Goal: Answer question/provide support: Share knowledge or assist other users

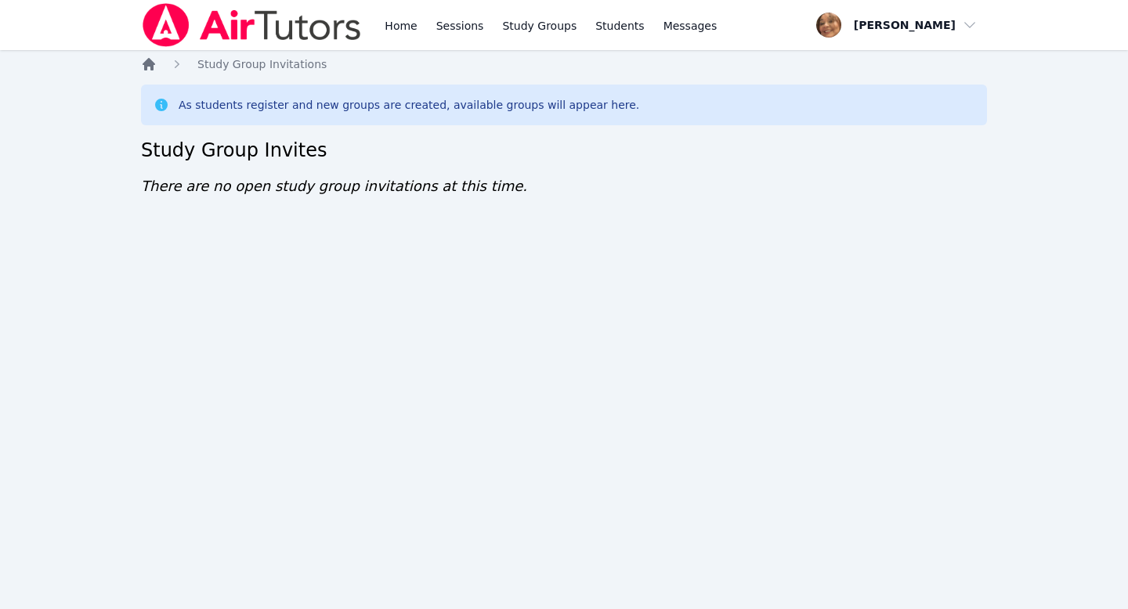
click at [146, 60] on icon "Breadcrumb" at bounding box center [149, 64] width 13 height 13
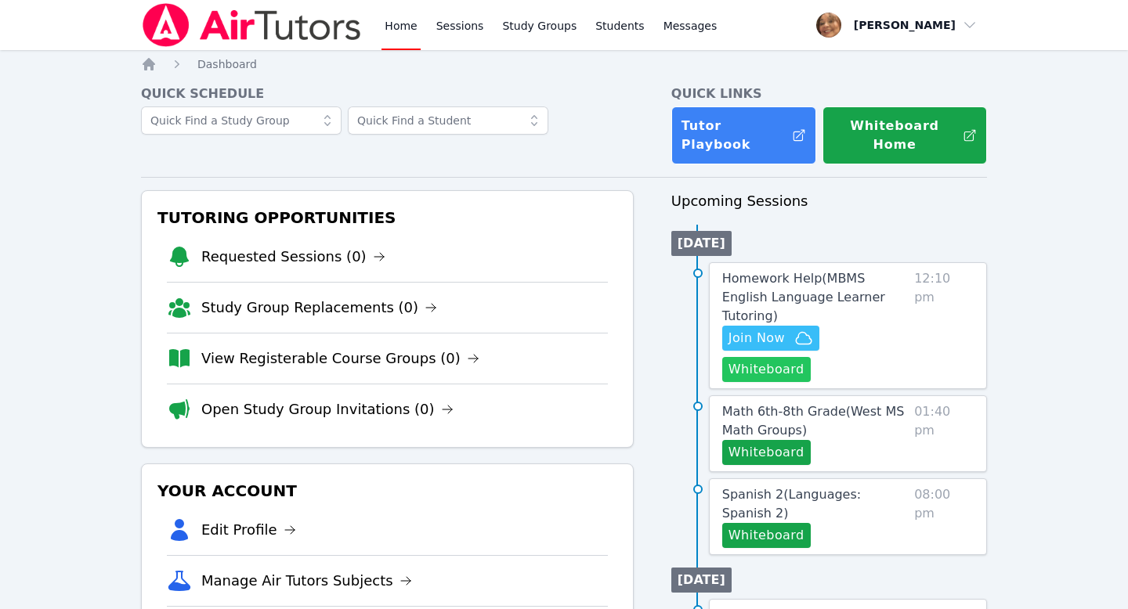
click at [537, 357] on button "Whiteboard" at bounding box center [766, 369] width 89 height 25
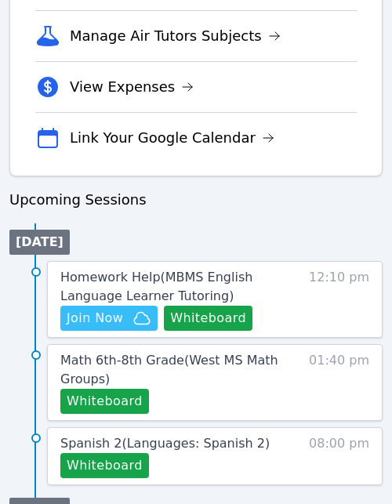
scroll to position [671, 0]
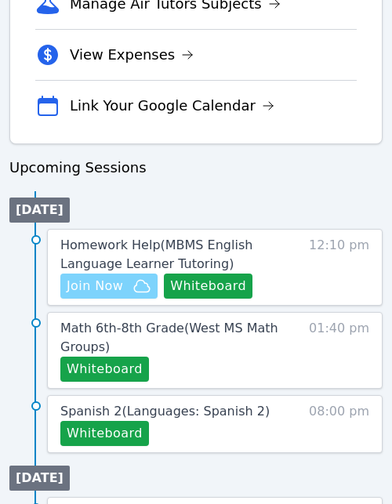
click at [123, 288] on span "Join Now" at bounding box center [109, 285] width 85 height 19
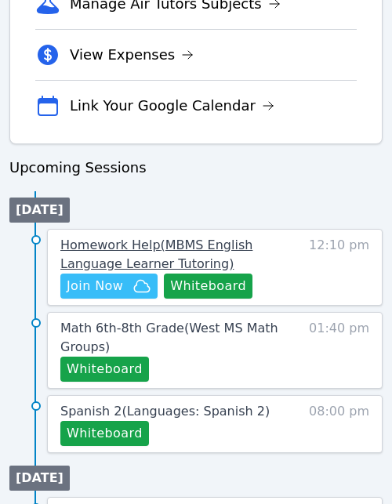
click at [193, 251] on span "Homework Help ( MBMS English Language Learner Tutoring )" at bounding box center [156, 254] width 192 height 34
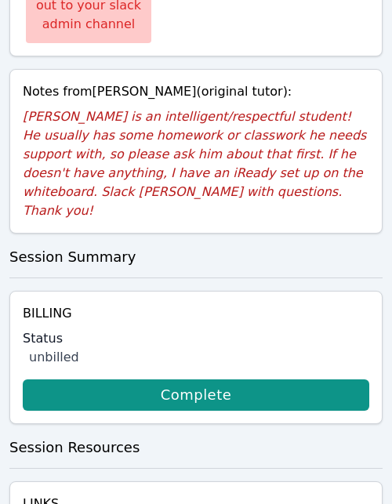
scroll to position [730, 0]
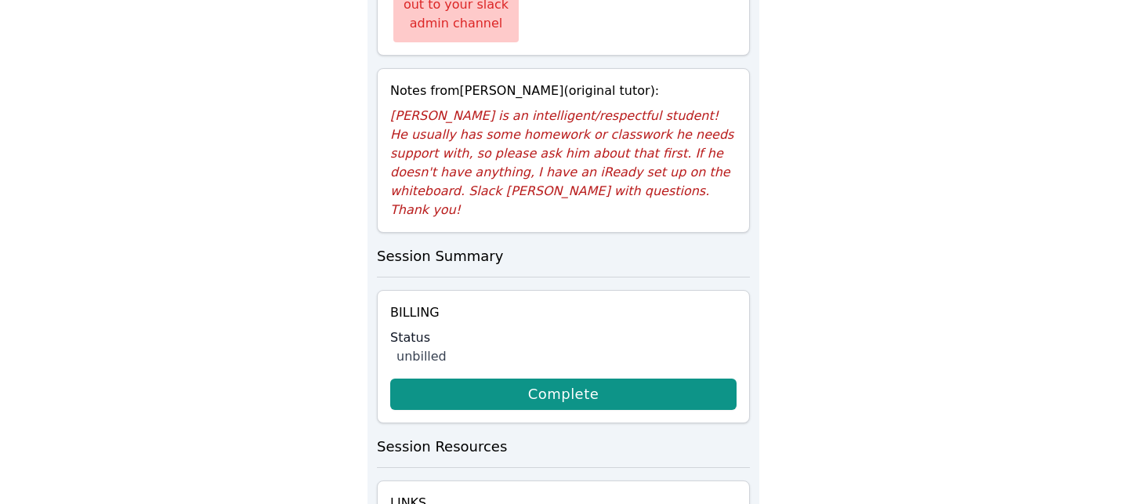
scroll to position [288, 0]
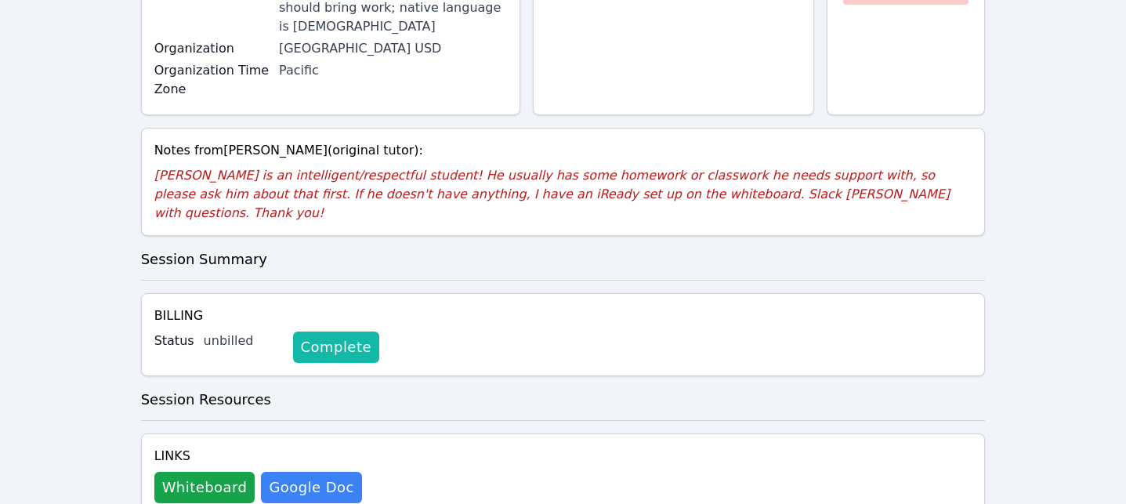
click at [345, 331] on link "Complete" at bounding box center [336, 346] width 86 height 31
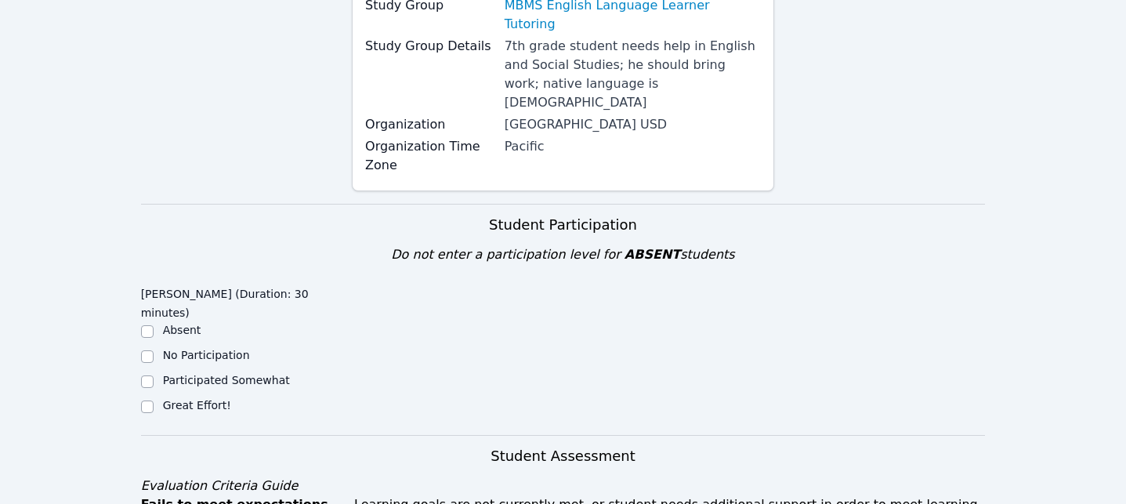
scroll to position [461, 0]
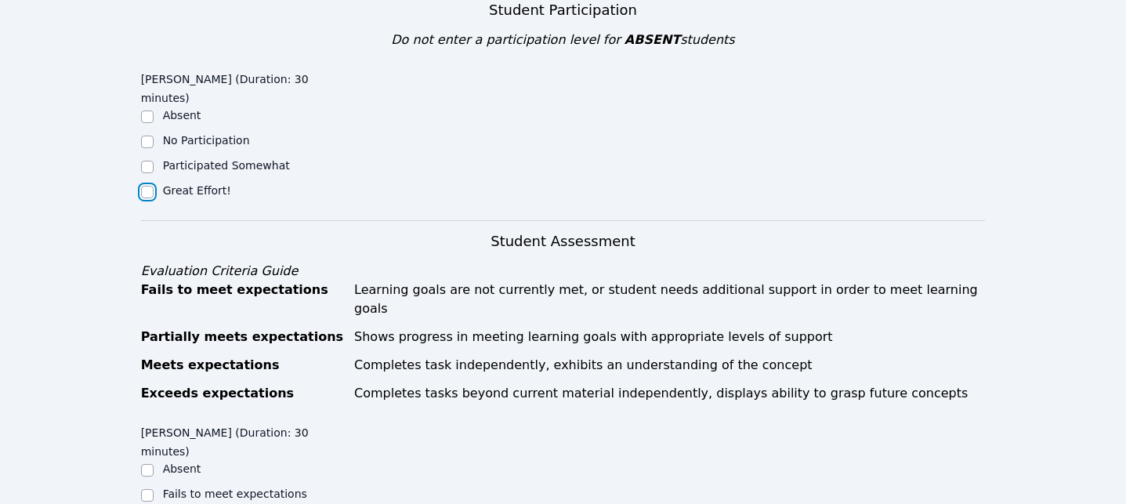
click at [150, 186] on input "Great Effort!" at bounding box center [147, 192] width 13 height 13
checkbox input "true"
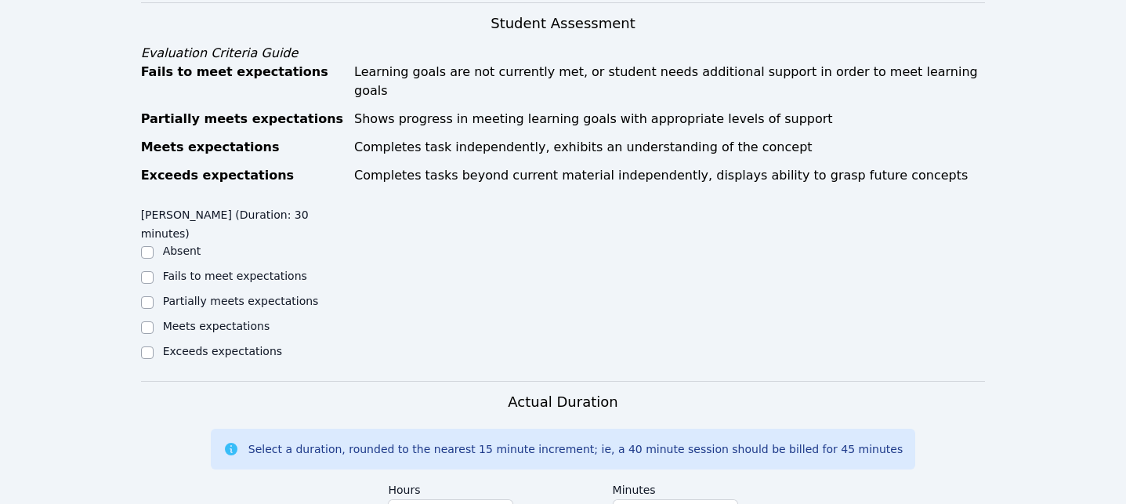
scroll to position [684, 0]
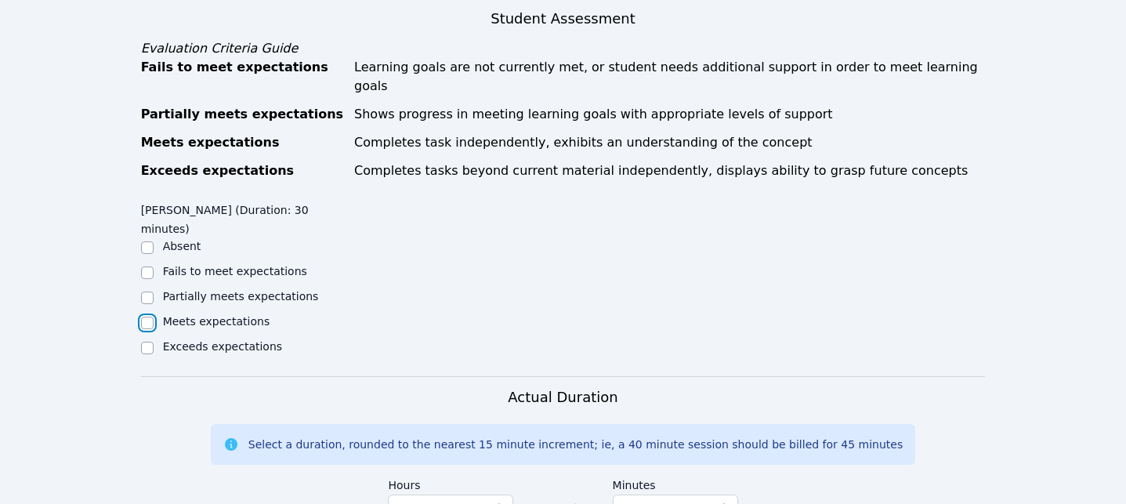
click at [146, 316] on input "Meets expectations" at bounding box center [147, 322] width 13 height 13
checkbox input "true"
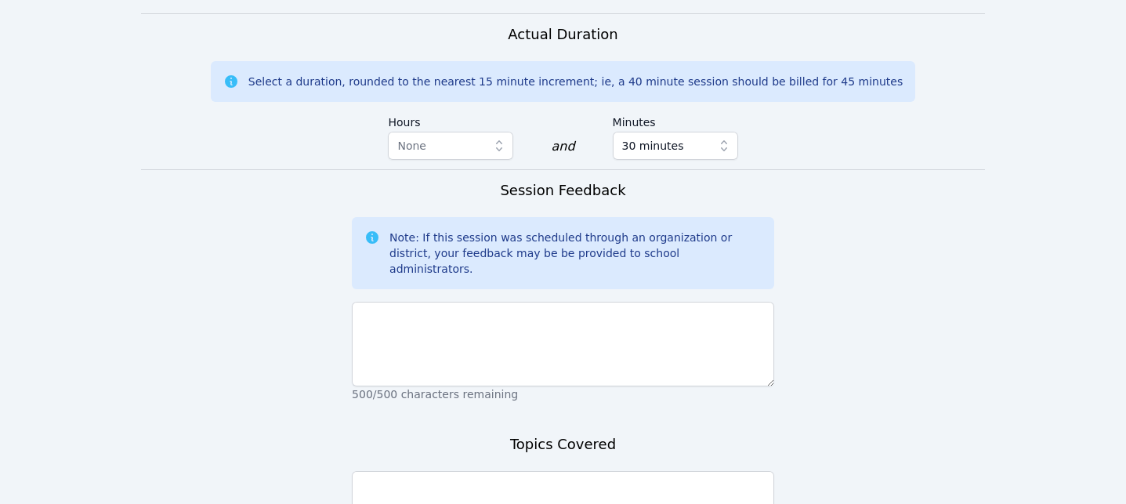
scroll to position [1049, 0]
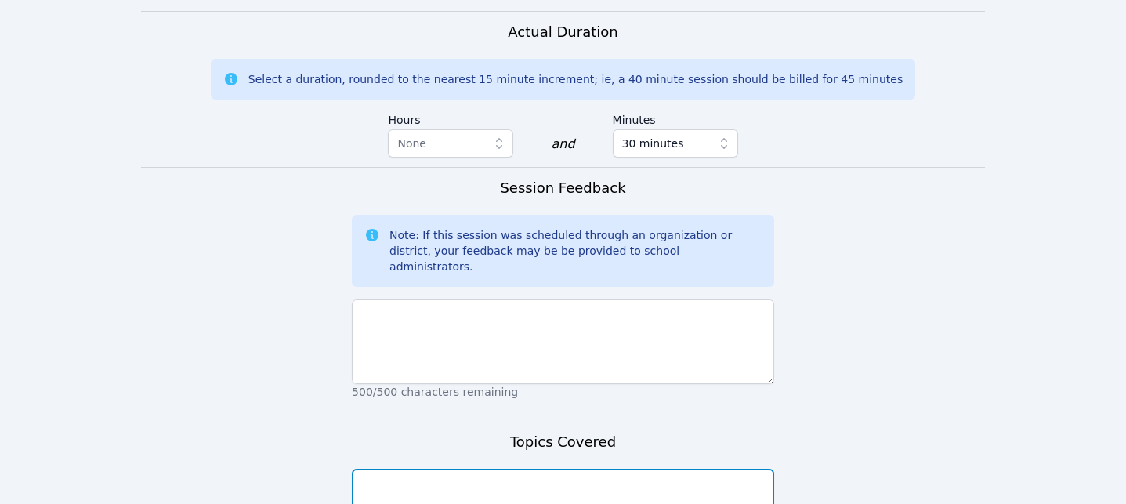
click at [537, 468] on textarea at bounding box center [563, 510] width 422 height 85
click at [384, 468] on textarea "Pharase, clauses, simple and compound sentences" at bounding box center [563, 510] width 422 height 85
type textarea "Phrase, clauses, simple and compound sentences"
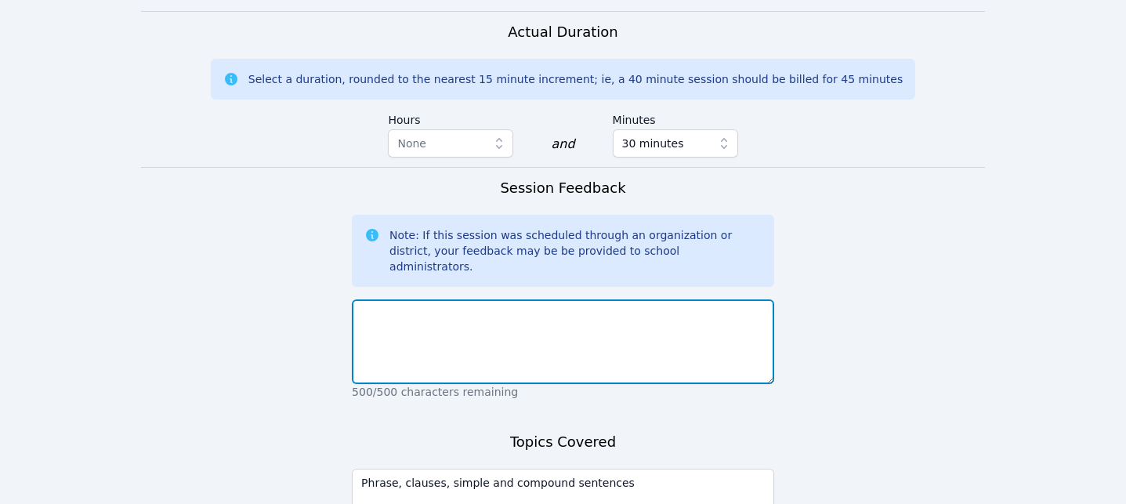
click at [457, 299] on textarea at bounding box center [563, 341] width 422 height 85
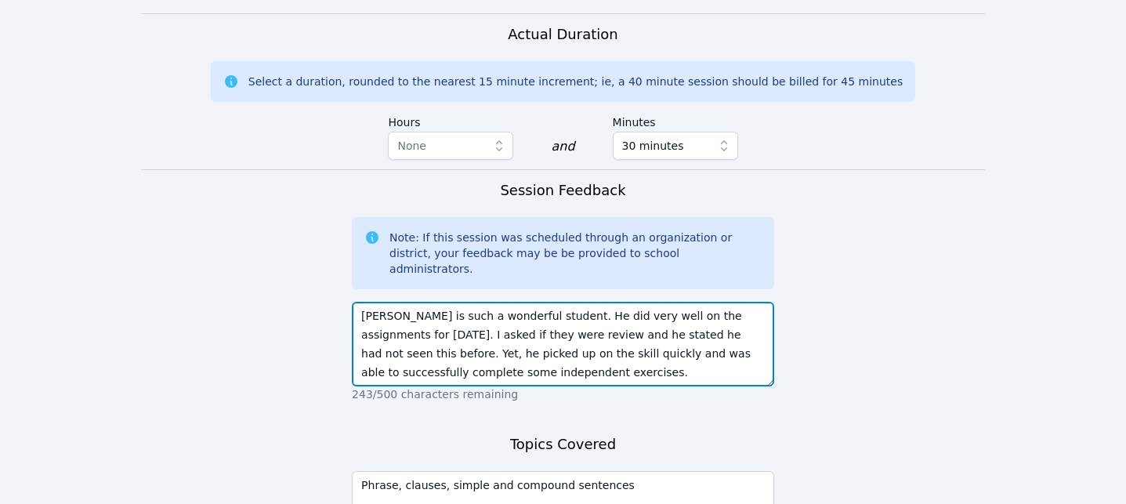
scroll to position [1133, 0]
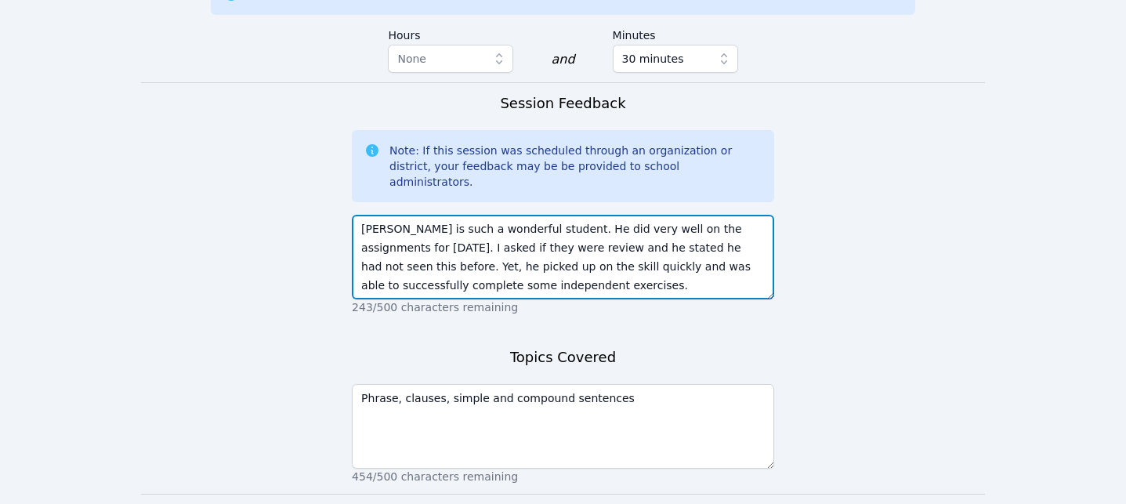
type textarea "Levi is such a wonderful student. He did very well on the assignments for today…"
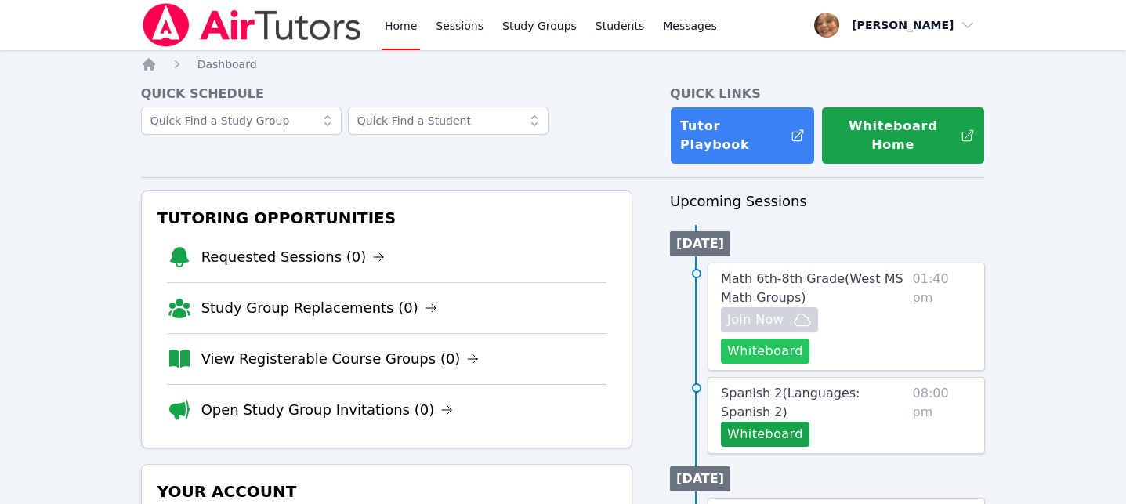
click at [537, 338] on button "Whiteboard" at bounding box center [765, 350] width 89 height 25
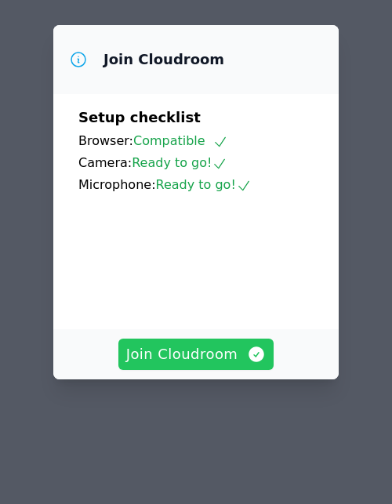
click at [173, 349] on span "Join Cloudroom" at bounding box center [196, 354] width 140 height 22
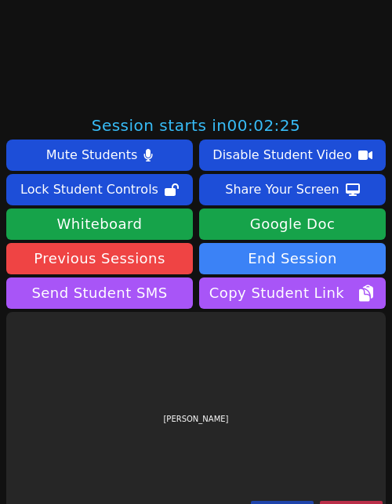
scroll to position [423, 0]
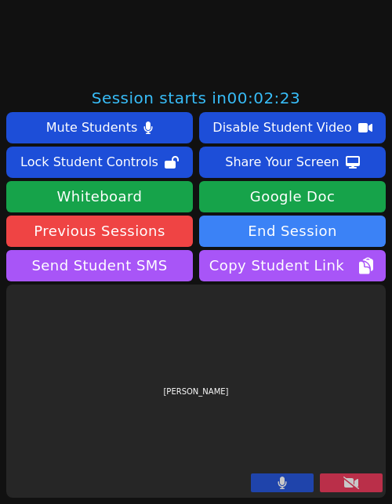
click at [340, 484] on button at bounding box center [351, 482] width 63 height 19
click at [365, 477] on button at bounding box center [351, 482] width 63 height 19
click at [365, 484] on button at bounding box center [351, 482] width 63 height 19
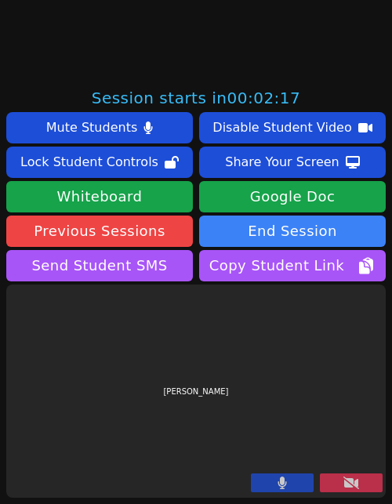
click at [365, 484] on button at bounding box center [351, 482] width 63 height 19
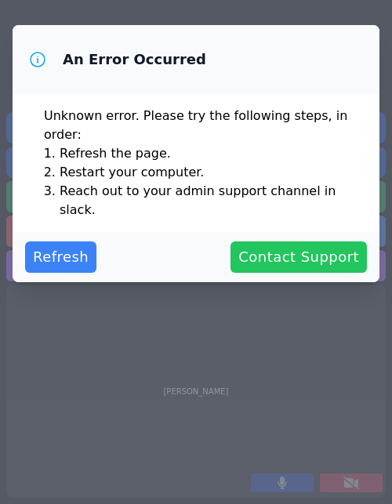
click at [306, 242] on button "Contact Support" at bounding box center [298, 256] width 136 height 31
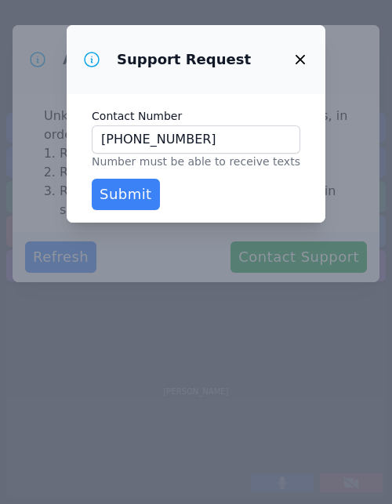
click at [292, 48] on button "button" at bounding box center [300, 60] width 38 height 38
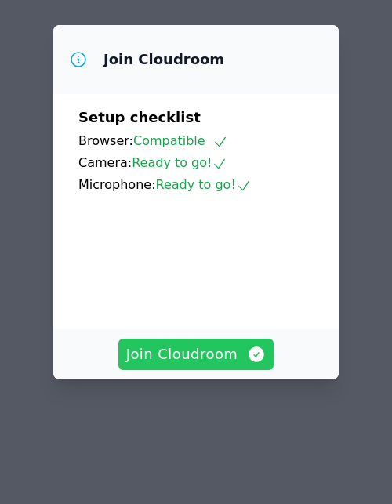
click at [227, 364] on span "Join Cloudroom" at bounding box center [196, 354] width 140 height 22
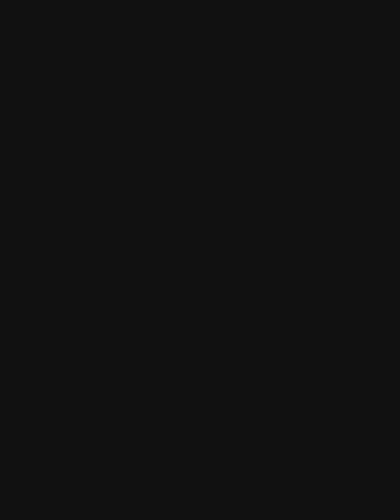
scroll to position [423, 0]
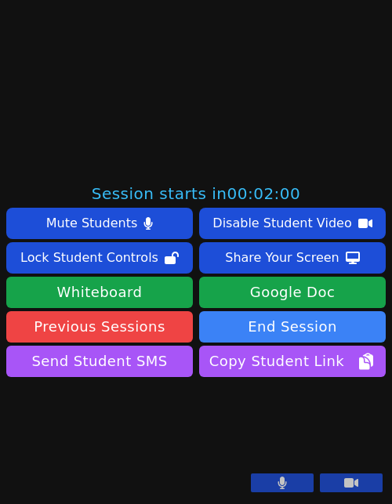
click at [285, 479] on icon at bounding box center [281, 482] width 9 height 13
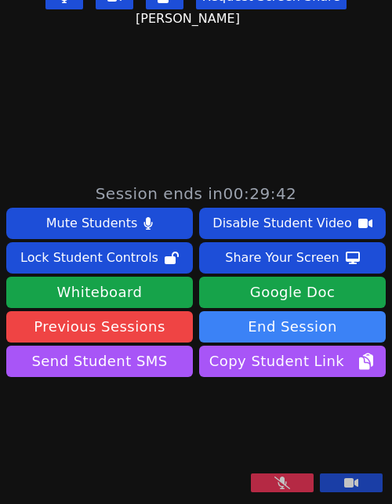
scroll to position [420, 0]
click at [241, 497] on video at bounding box center [123, 438] width 235 height 117
click at [287, 489] on icon at bounding box center [282, 482] width 16 height 13
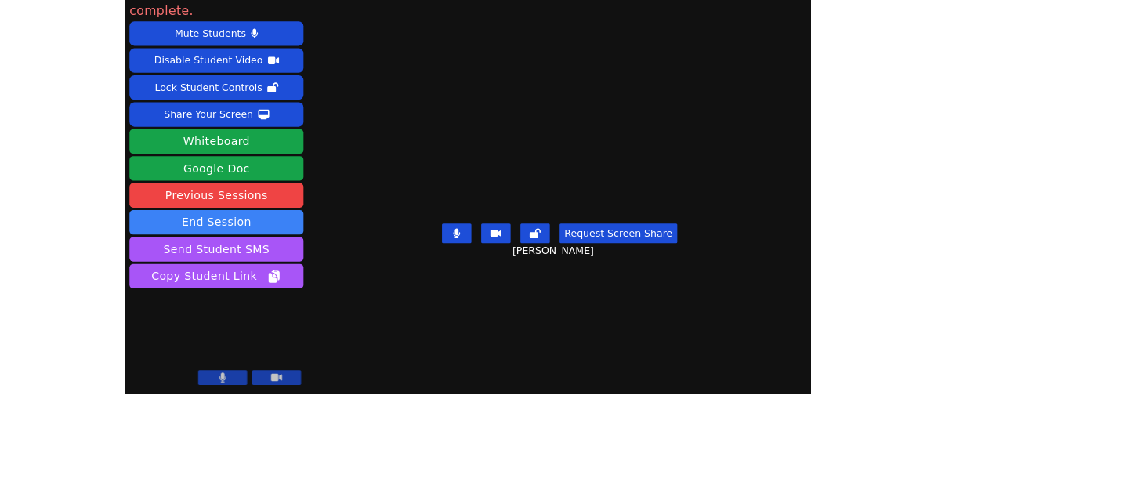
scroll to position [4, 0]
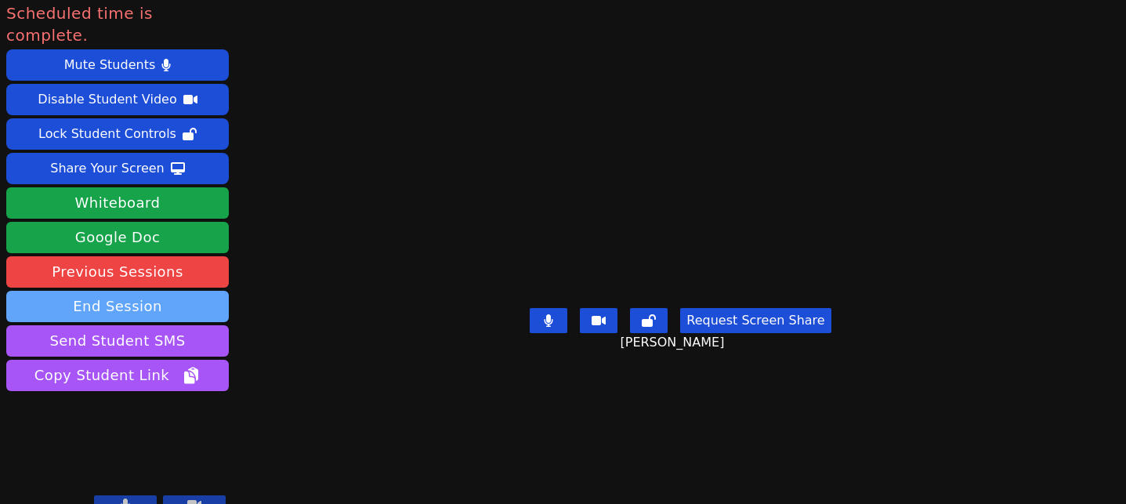
click at [209, 292] on button "End Session" at bounding box center [117, 306] width 222 height 31
